Goal: Transaction & Acquisition: Purchase product/service

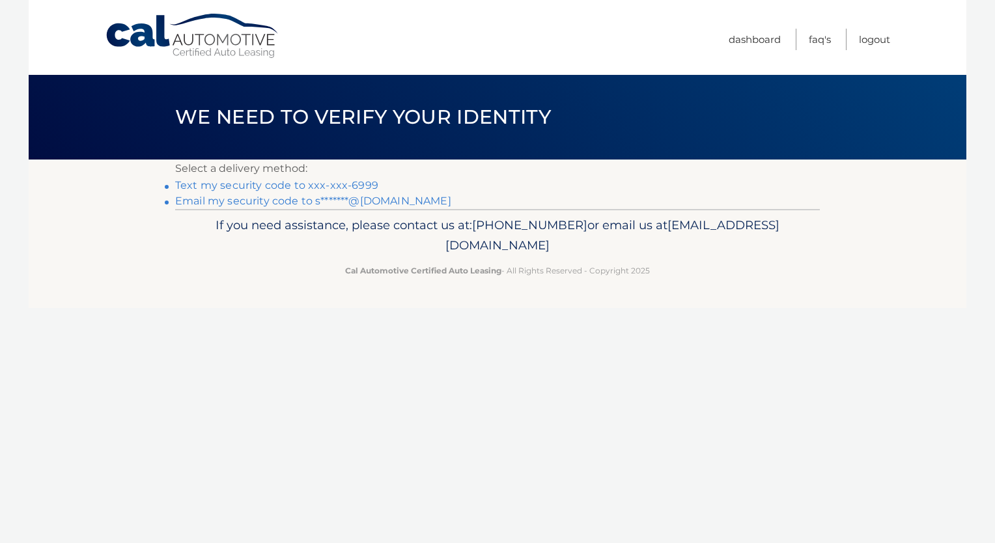
click at [316, 186] on link "Text my security code to xxx-xxx-6999" at bounding box center [276, 185] width 203 height 12
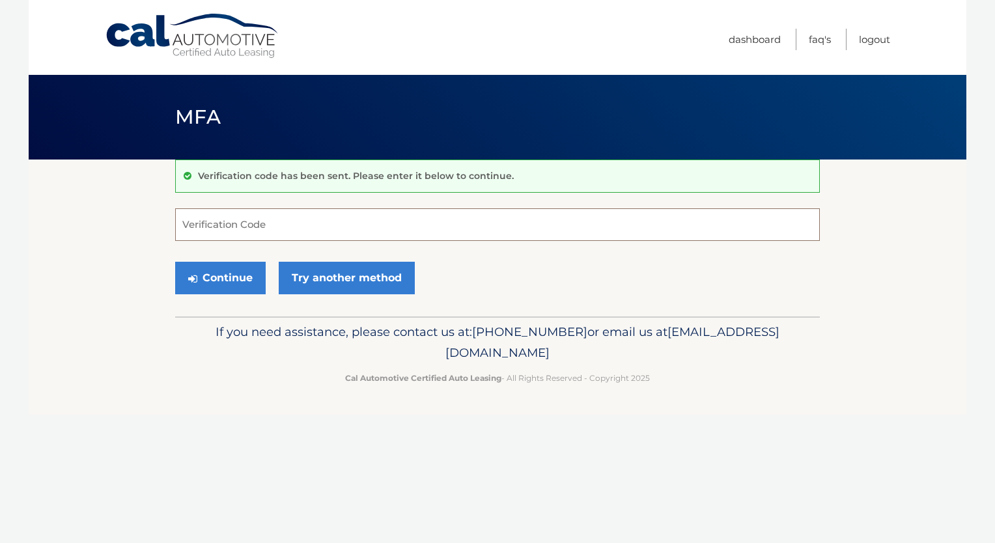
click at [318, 229] on input "Verification Code" at bounding box center [497, 224] width 645 height 33
type input "873306"
click at [219, 283] on button "Continue" at bounding box center [220, 278] width 91 height 33
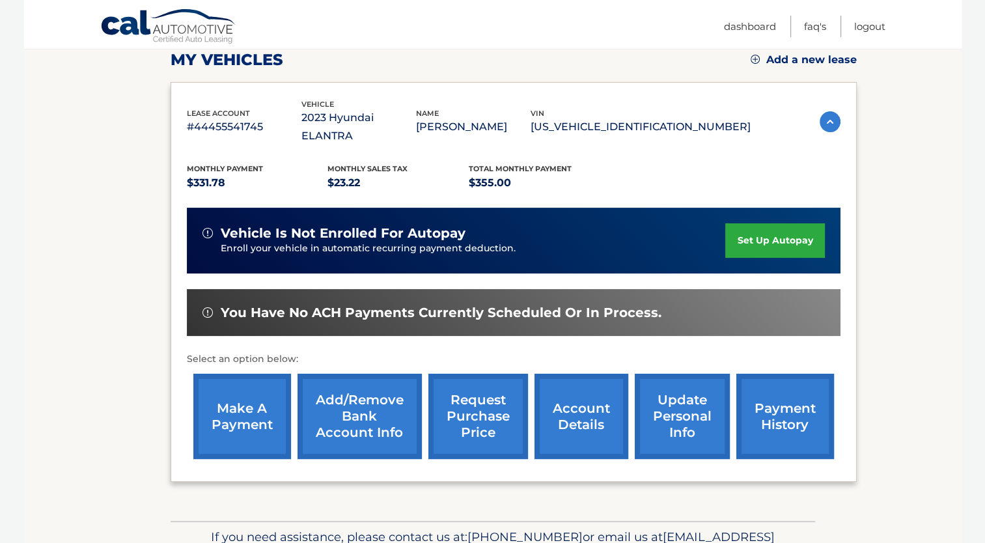
scroll to position [195, 0]
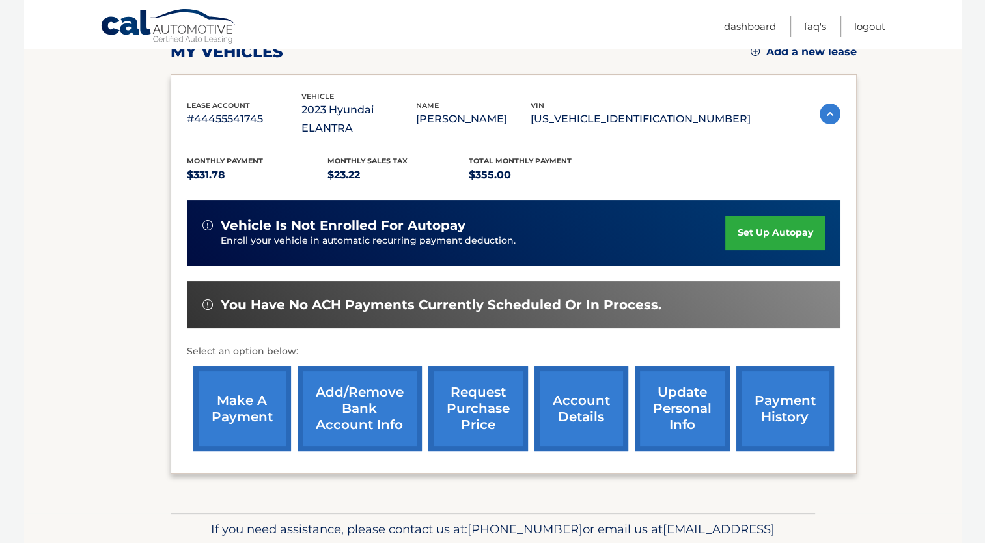
click at [224, 397] on link "make a payment" at bounding box center [242, 408] width 98 height 85
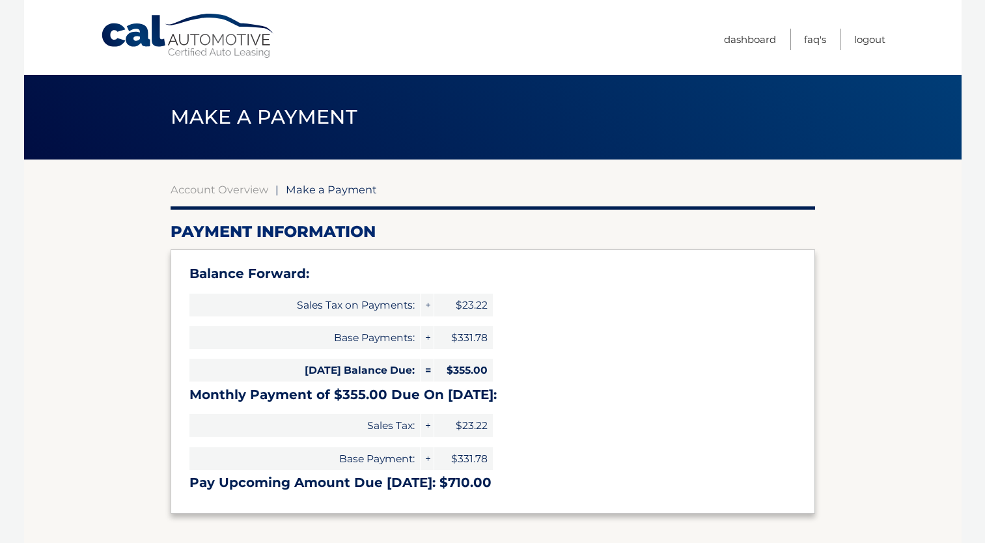
select select "OTUyYWNiZmUtYjg3OS00MzljLWEwYzYtYTc5ZWUzMTc2YjZk"
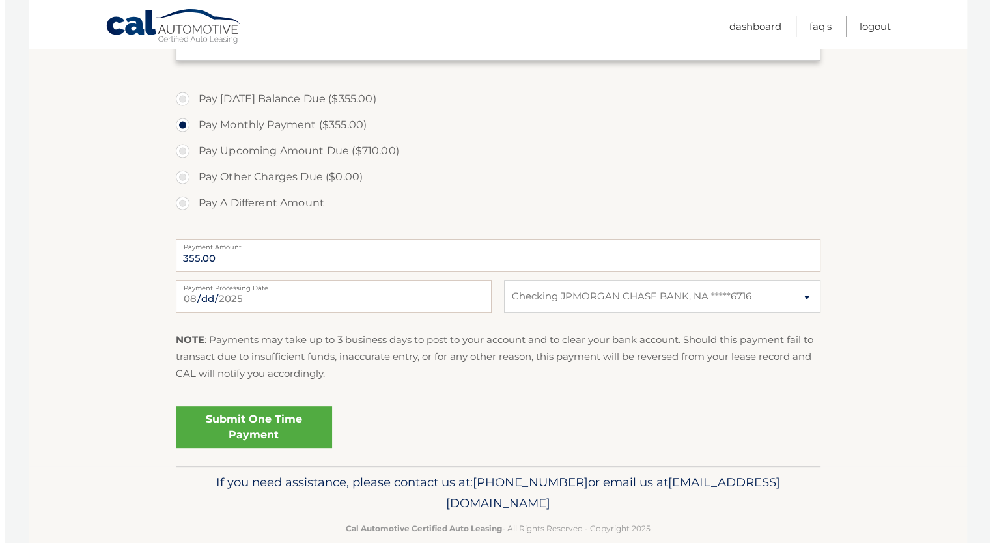
scroll to position [456, 0]
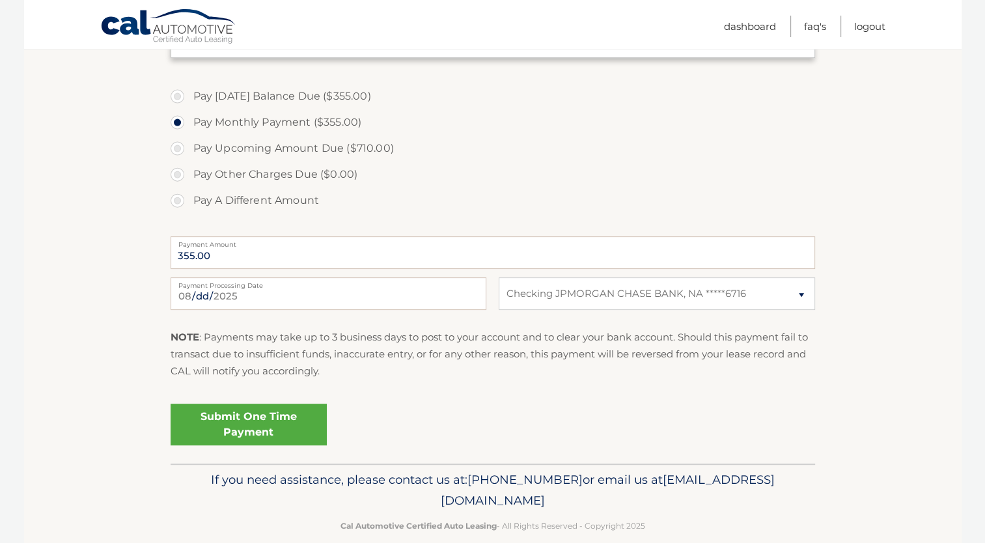
click at [269, 424] on link "Submit One Time Payment" at bounding box center [249, 425] width 156 height 42
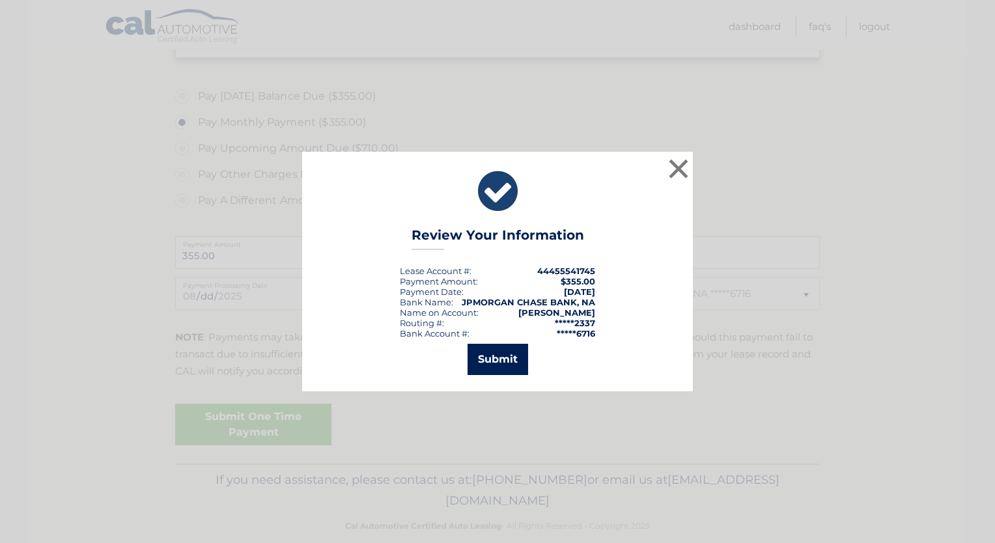
click at [512, 360] on button "Submit" at bounding box center [498, 359] width 61 height 31
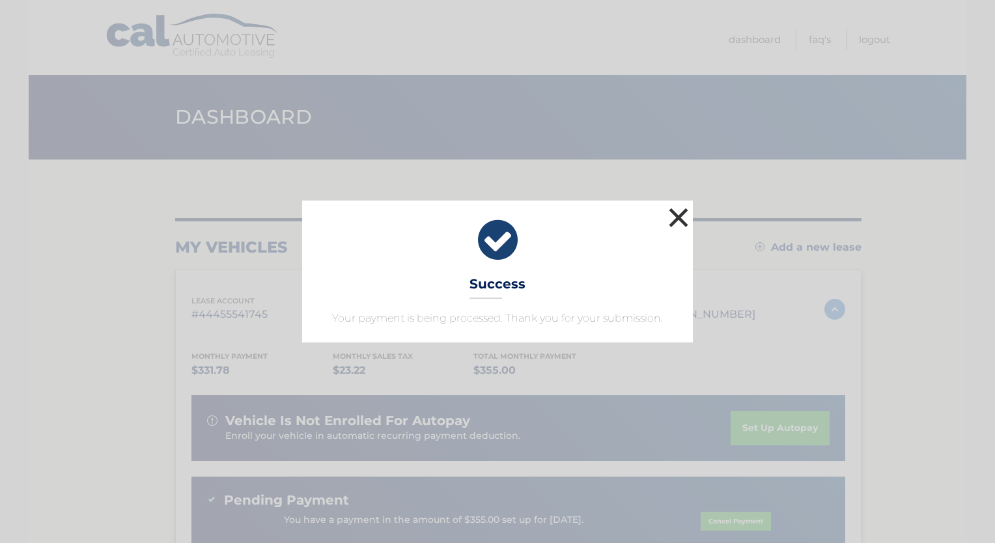
click at [677, 219] on button "×" at bounding box center [679, 217] width 26 height 26
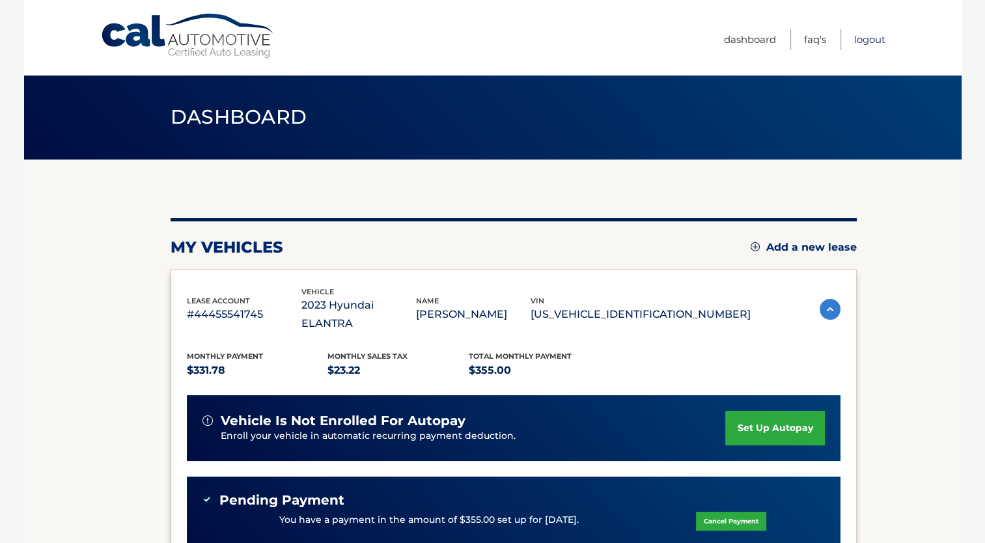
click at [870, 40] on link "Logout" at bounding box center [869, 39] width 31 height 21
